Goal: Answer question/provide support: Answer question/provide support

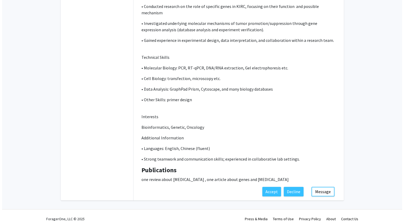
scroll to position [161, 0]
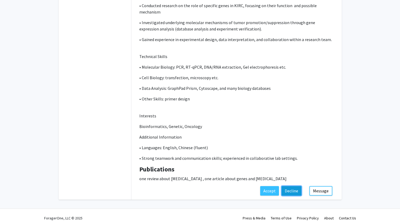
click at [290, 186] on button "Decline" at bounding box center [292, 191] width 20 height 10
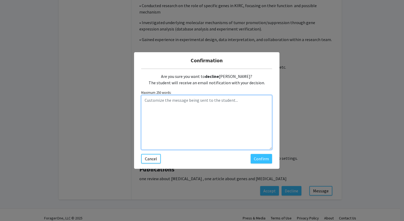
click at [192, 101] on textarea "Customize the message being sent to the student..." at bounding box center [206, 122] width 131 height 54
click at [207, 100] on textarea "Thank you for your interest. Your lab experience" at bounding box center [206, 122] width 131 height 54
drag, startPoint x: 229, startPoint y: 101, endPoint x: 237, endPoint y: 101, distance: 7.4
click at [237, 101] on textarea "Thank you for your interest. Your lab experiment and skills experience" at bounding box center [206, 122] width 131 height 54
click at [202, 101] on textarea "Thank you for your interest. Your lab experiment skills experience" at bounding box center [206, 122] width 131 height 54
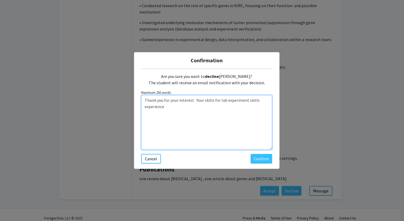
drag, startPoint x: 246, startPoint y: 101, endPoint x: 259, endPoint y: 108, distance: 15.4
click at [259, 108] on textarea "Thank you for your interest. Your skills for lab experiment skills experience" at bounding box center [206, 122] width 131 height 54
click at [143, 113] on textarea "Thank you for your interest. Your skills for lab experiment are strong. Our gro…" at bounding box center [206, 122] width 131 height 54
click at [165, 113] on textarea "Thank you for your interest. Your skills for lab experiment are strong. Our gro…" at bounding box center [206, 122] width 131 height 54
type textarea "Thank you for your interest. Your skills for lab experiment are strong. Our gro…"
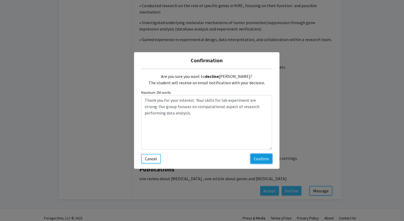
click at [261, 160] on button "Confirm" at bounding box center [261, 159] width 21 height 10
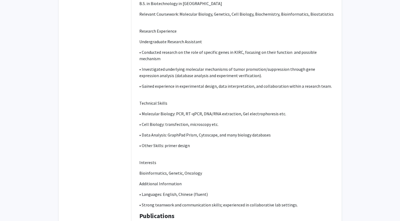
scroll to position [126, 0]
